Goal: Information Seeking & Learning: Find specific fact

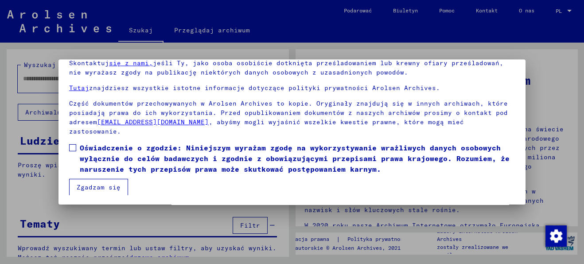
scroll to position [70, 0]
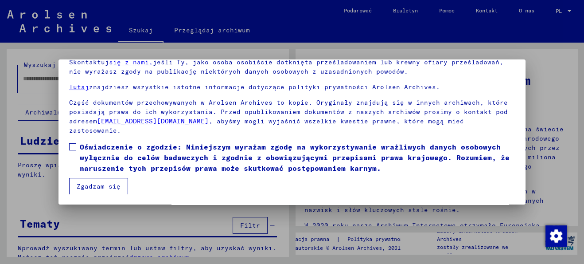
click at [102, 190] on button "Zgadzam się" at bounding box center [98, 186] width 59 height 17
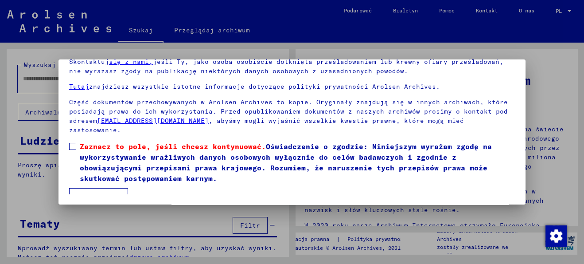
click at [74, 145] on span at bounding box center [72, 146] width 7 height 7
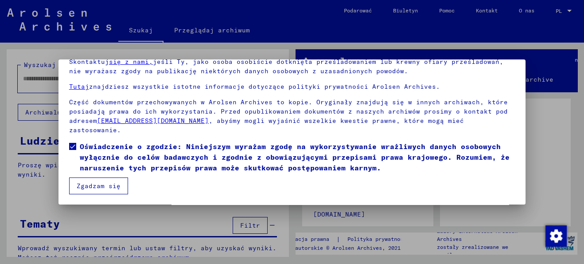
click at [99, 188] on font "Zgadzam się" at bounding box center [99, 186] width 44 height 8
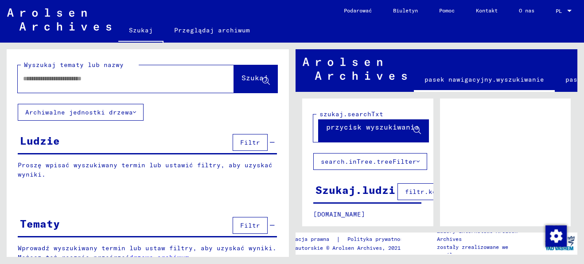
click at [77, 143] on div "Ludzie Filtr" at bounding box center [147, 143] width 259 height 23
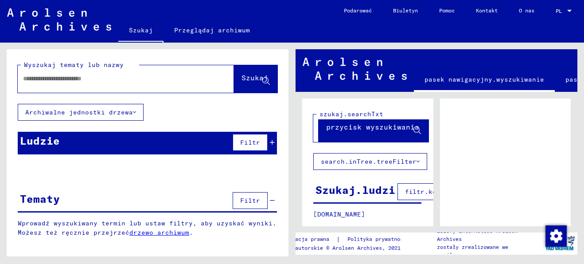
click at [78, 76] on input "text" at bounding box center [118, 78] width 190 height 9
click at [242, 74] on font "Szukaj" at bounding box center [255, 77] width 27 height 9
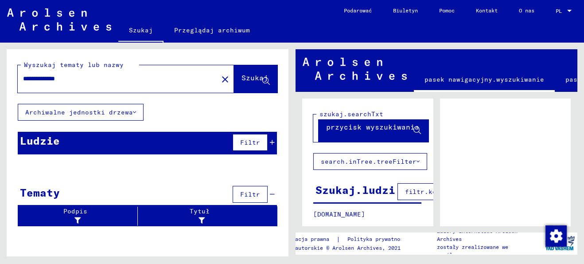
click at [210, 138] on div "Ludzie Filtr" at bounding box center [147, 143] width 259 height 23
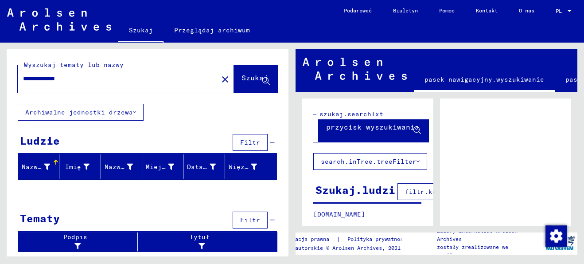
click at [32, 79] on input "**********" at bounding box center [118, 78] width 190 height 9
type input "**********"
click at [245, 79] on font "Szukaj" at bounding box center [255, 77] width 27 height 9
